Goal: Task Accomplishment & Management: Use online tool/utility

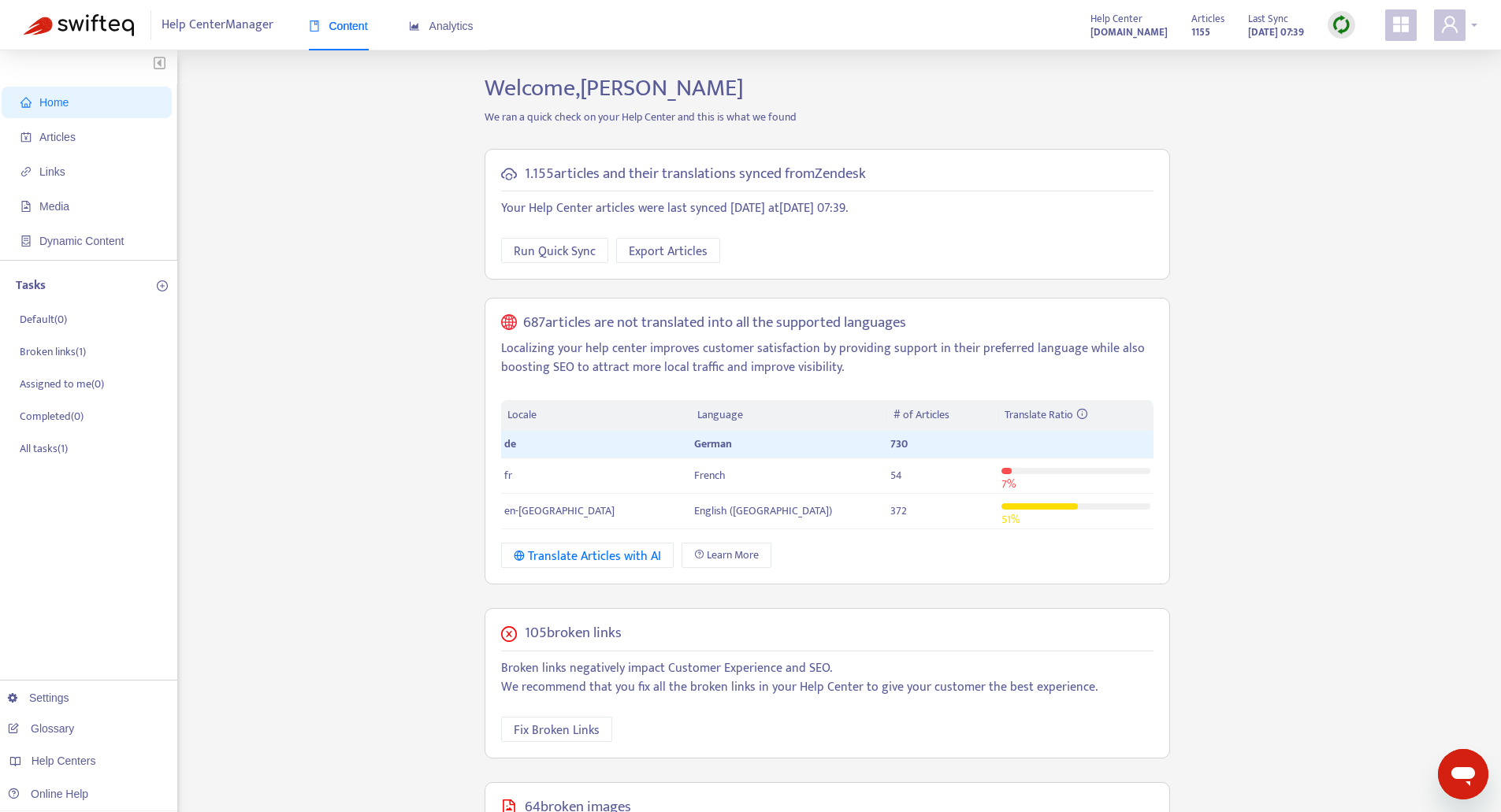
click at [1472, 25] on div at bounding box center [1455, 25] width 43 height 31
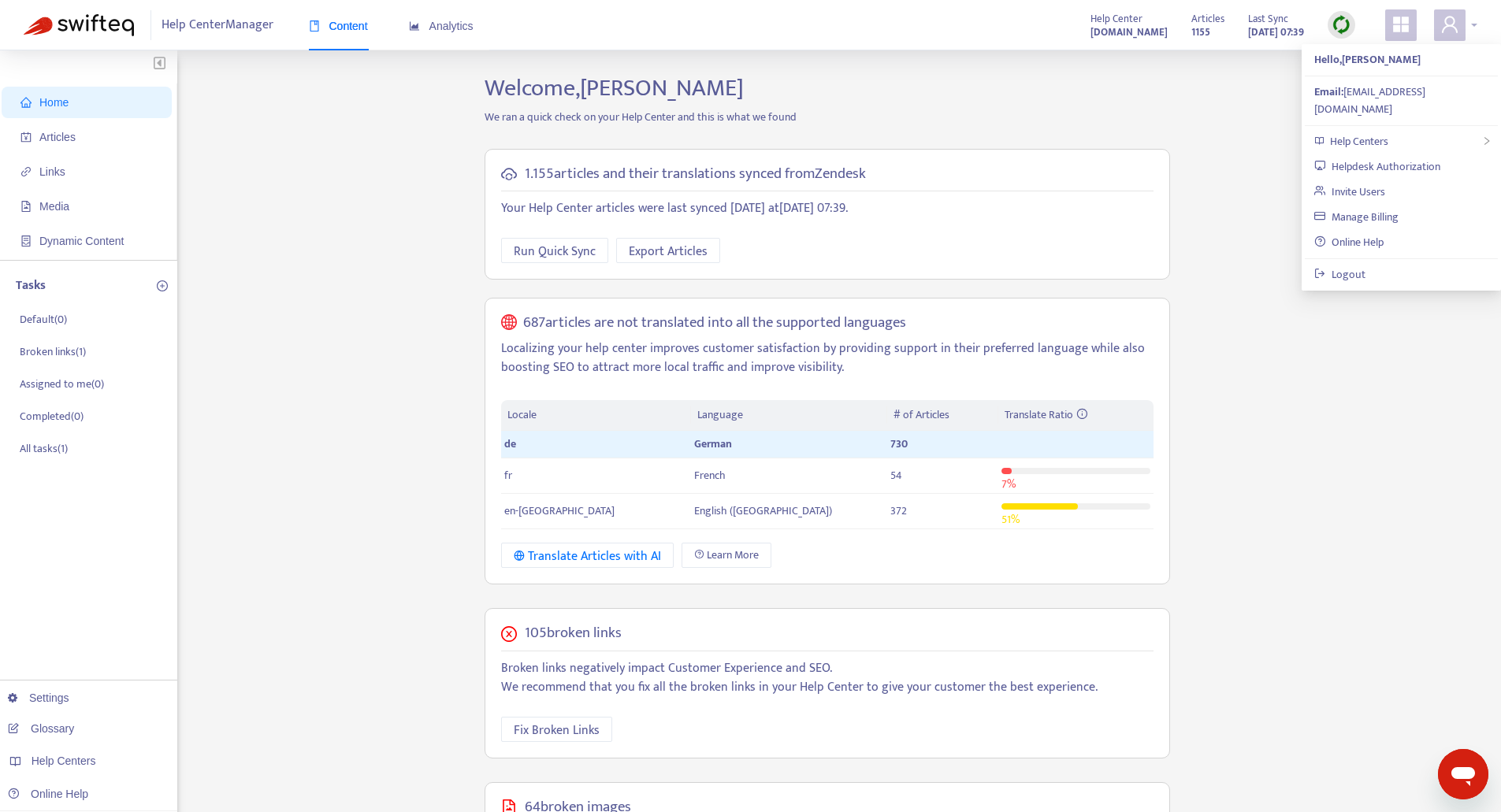
click at [1472, 26] on div at bounding box center [1455, 25] width 43 height 31
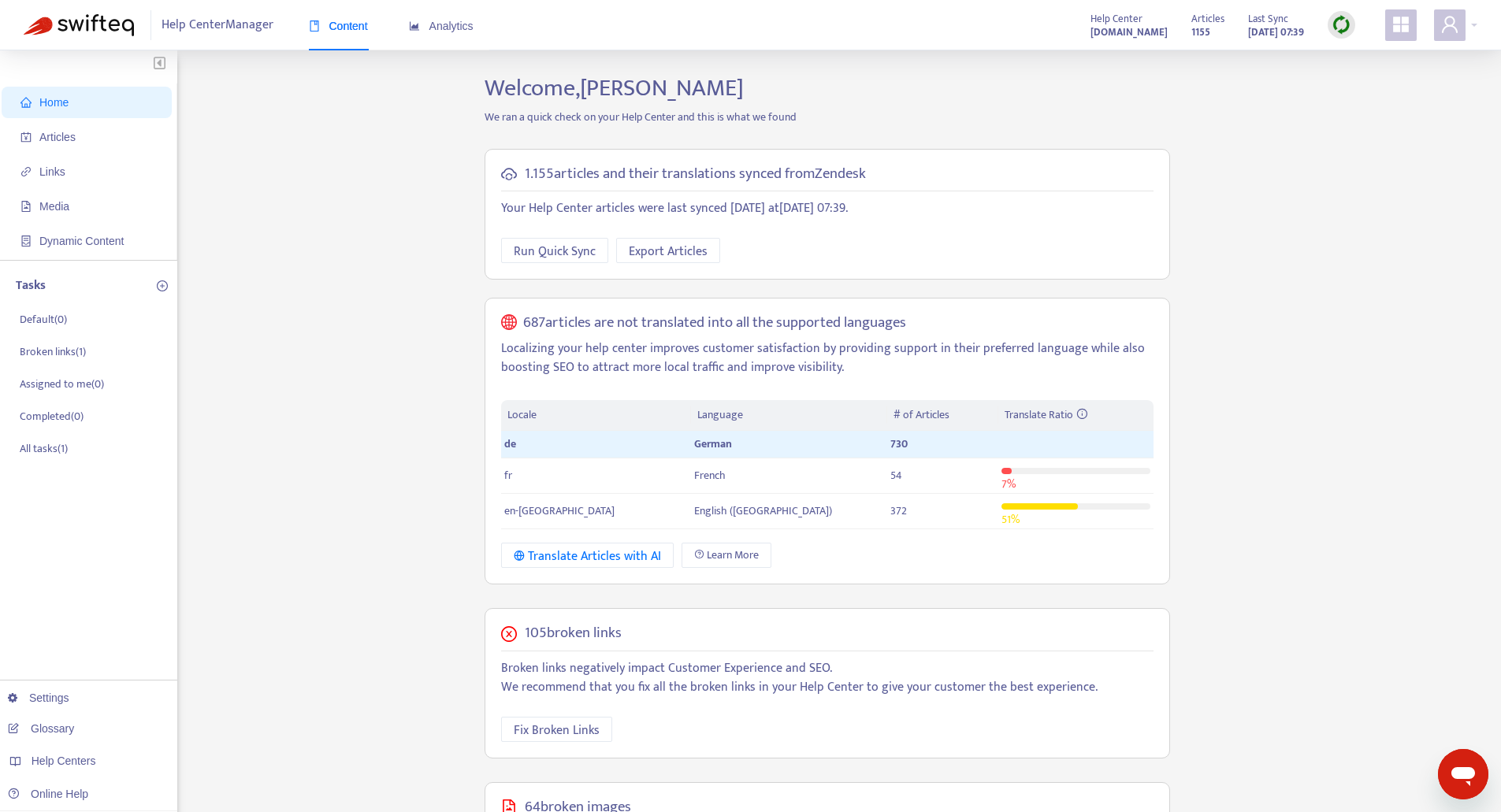
click at [1331, 22] on img at bounding box center [1341, 24] width 20 height 20
click at [1350, 80] on link "Full Sync" at bounding box center [1369, 82] width 57 height 18
